Goal: Task Accomplishment & Management: Complete application form

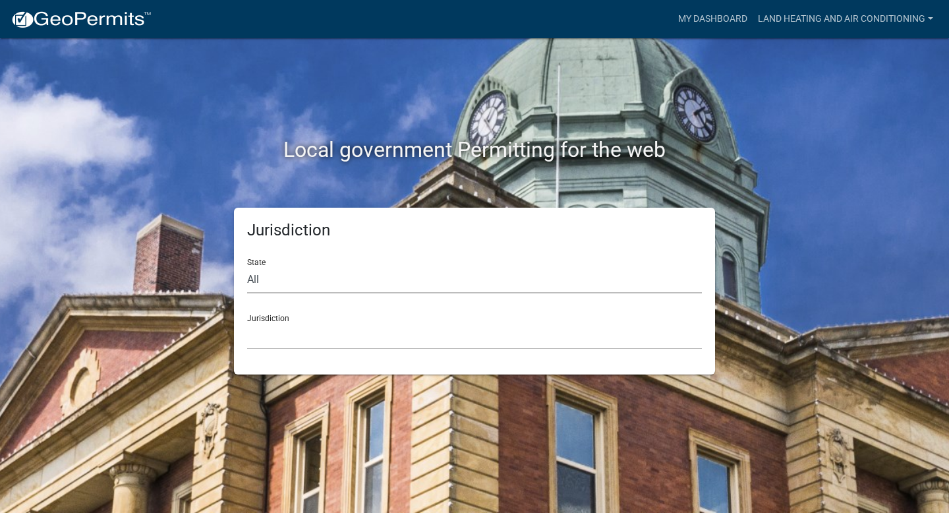
click at [317, 282] on select "All [US_STATE] [US_STATE] [US_STATE] [US_STATE] [US_STATE] [US_STATE] [US_STATE…" at bounding box center [474, 279] width 455 height 27
select select "[US_STATE]"
click at [247, 266] on select "All [US_STATE] [US_STATE] [US_STATE] [US_STATE] [US_STATE] [US_STATE] [US_STATE…" at bounding box center [474, 279] width 455 height 27
click at [329, 341] on select "City of [GEOGRAPHIC_DATA], [US_STATE] City of [GEOGRAPHIC_DATA], [US_STATE] Cit…" at bounding box center [474, 335] width 455 height 27
click at [346, 335] on select "[GEOGRAPHIC_DATA], [US_STATE] [GEOGRAPHIC_DATA], [US_STATE][PERSON_NAME][GEOGRA…" at bounding box center [474, 335] width 455 height 27
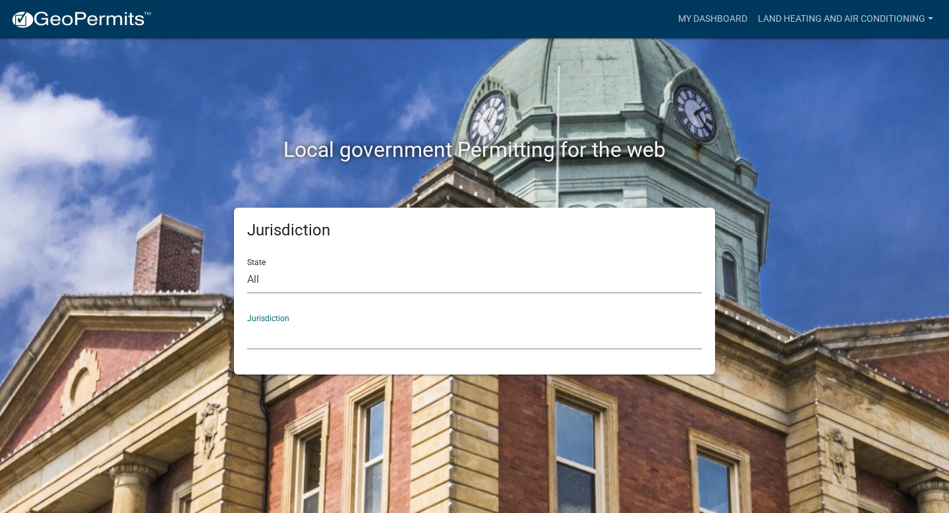
click at [319, 280] on select "All [US_STATE] [US_STATE] [US_STATE] [US_STATE] [US_STATE] [US_STATE] [US_STATE…" at bounding box center [474, 279] width 455 height 27
select select "[US_STATE]"
click at [247, 266] on select "All [US_STATE] [US_STATE] [US_STATE] [US_STATE] [US_STATE] [US_STATE] [US_STATE…" at bounding box center [474, 279] width 455 height 27
click at [318, 340] on select "City of [GEOGRAPHIC_DATA], [US_STATE] City of [GEOGRAPHIC_DATA], [US_STATE] Cit…" at bounding box center [474, 335] width 455 height 27
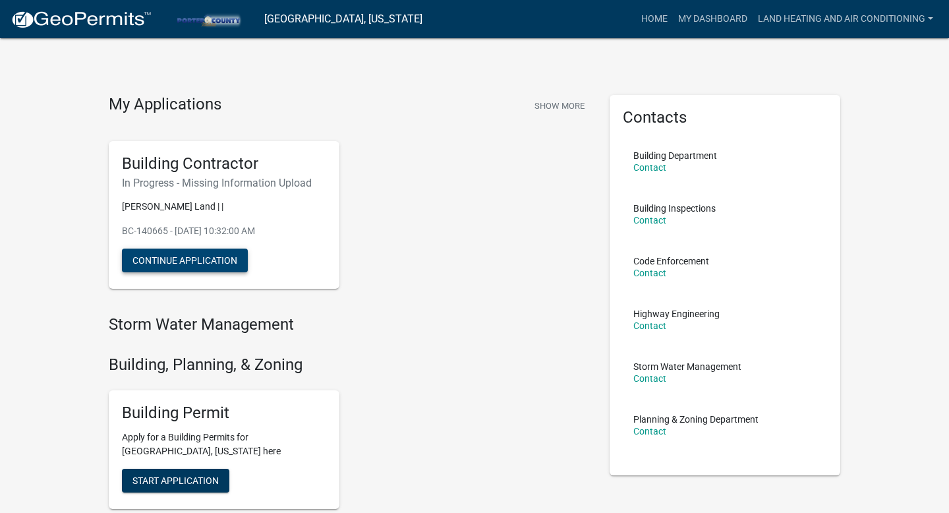
click at [213, 266] on button "Continue Application" at bounding box center [185, 260] width 126 height 24
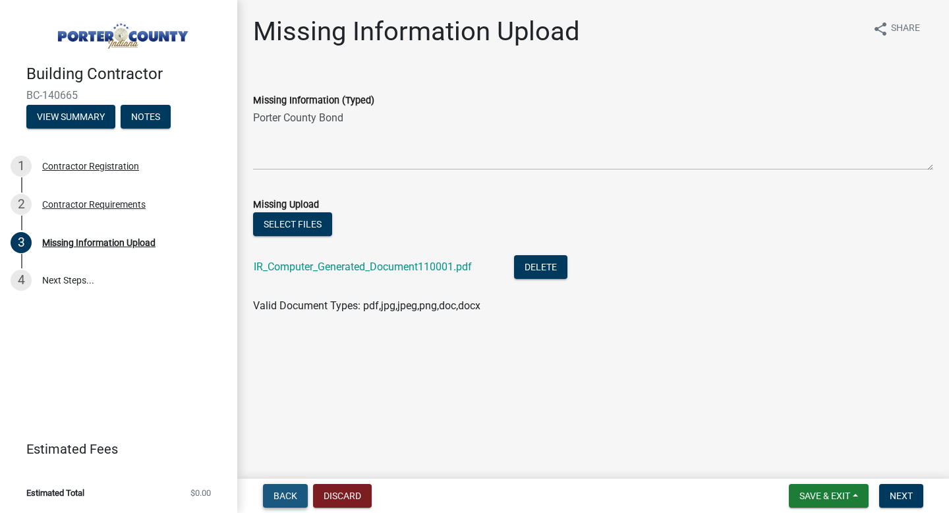
click at [278, 497] on span "Back" at bounding box center [285, 495] width 24 height 11
